Goal: Subscribe to service/newsletter

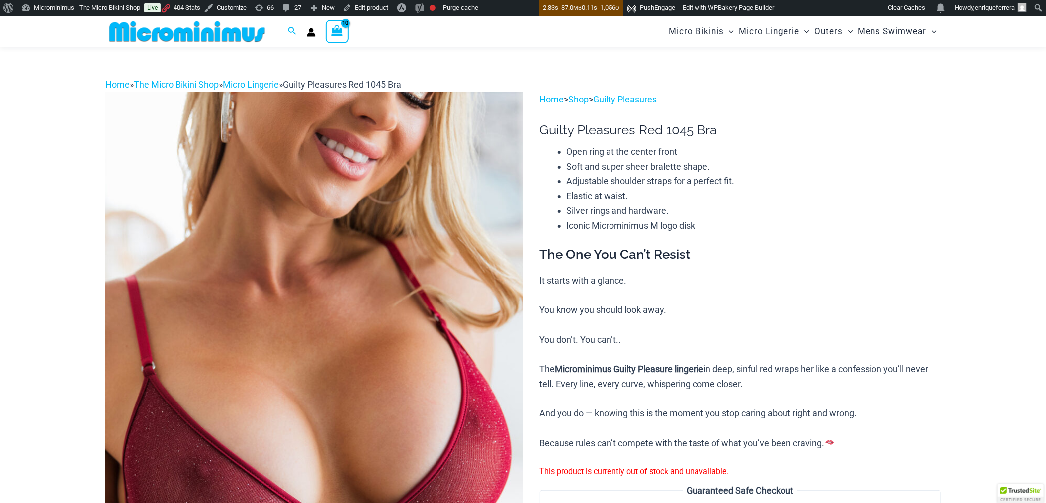
scroll to position [142, 0]
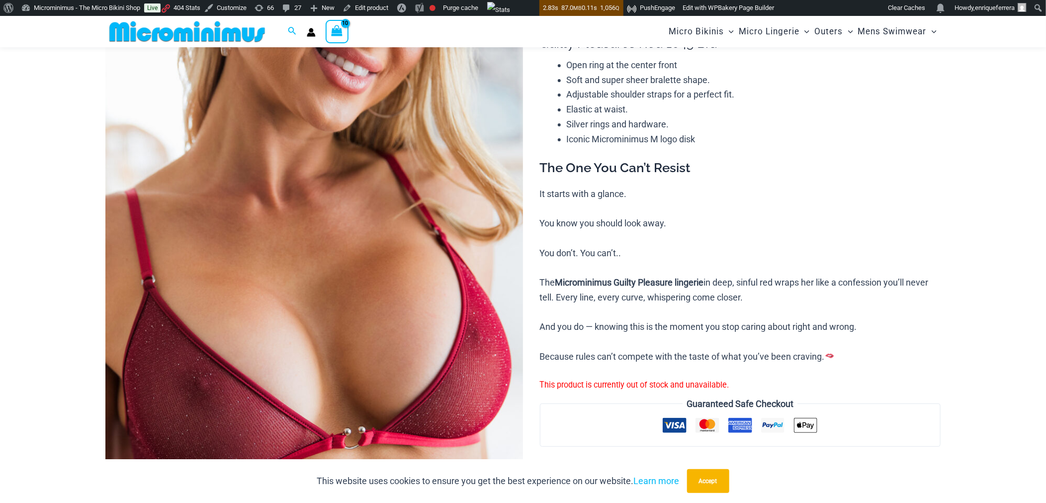
type input "**********"
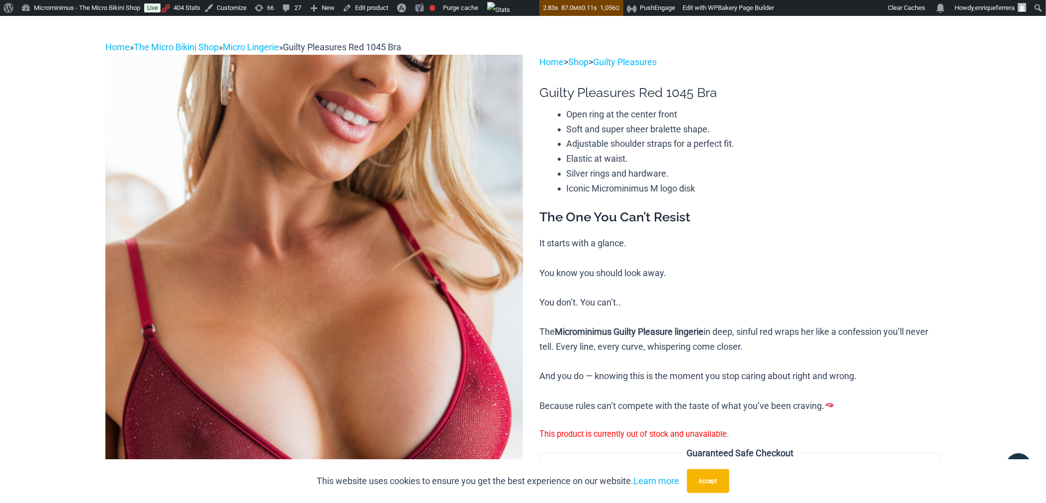
scroll to position [0, 0]
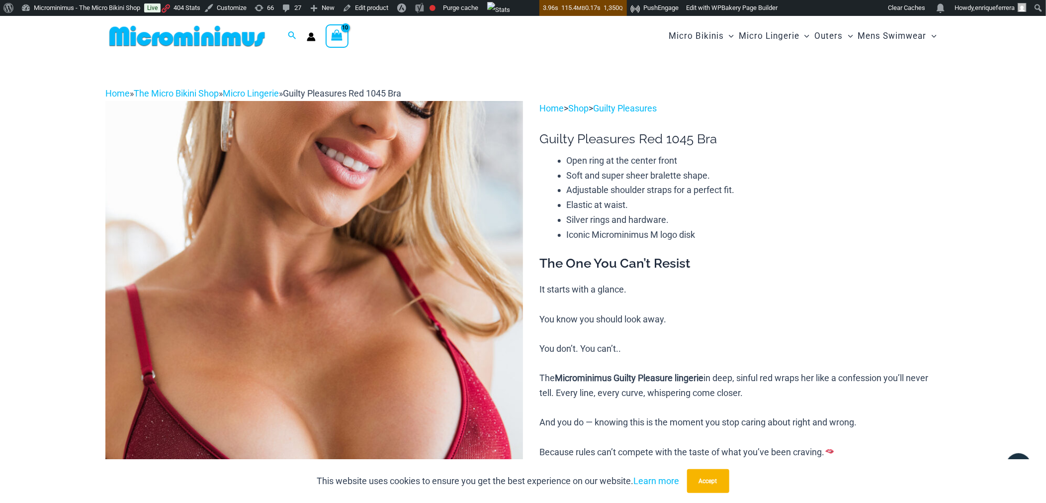
type input "**********"
